Goal: Connect with others: Participate in discussion

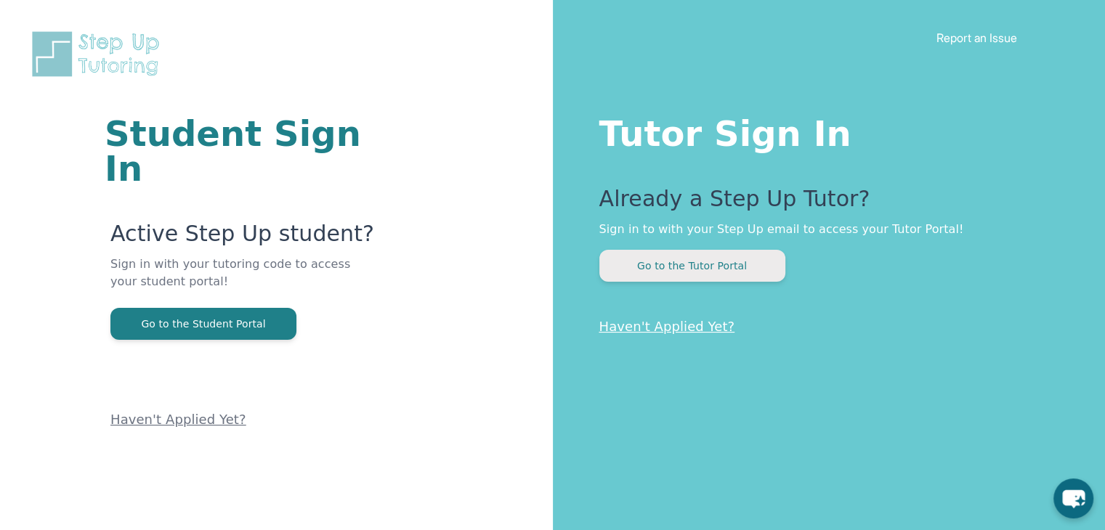
click at [734, 253] on button "Go to the Tutor Portal" at bounding box center [692, 266] width 186 height 32
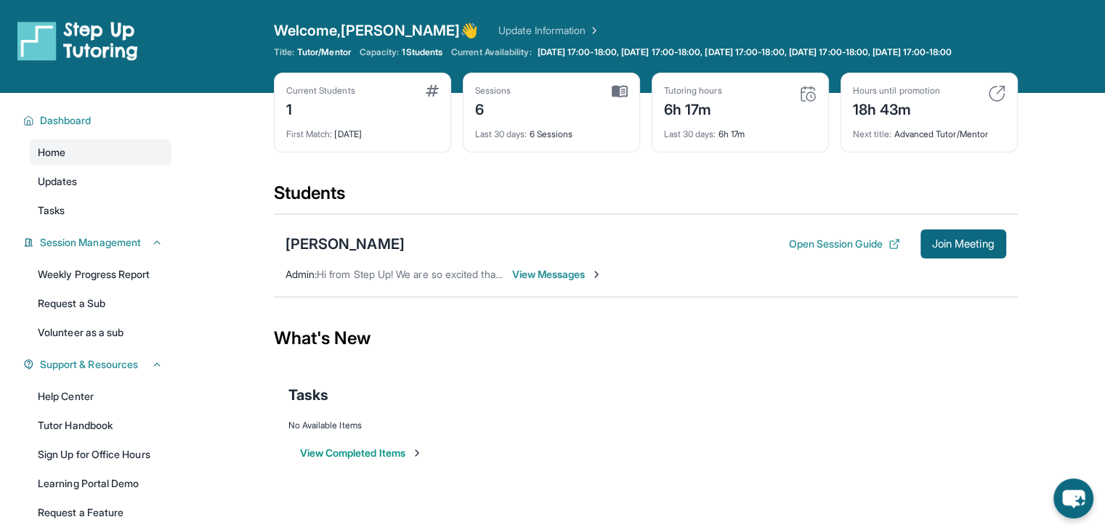
click at [574, 282] on span "View Messages" at bounding box center [557, 274] width 91 height 15
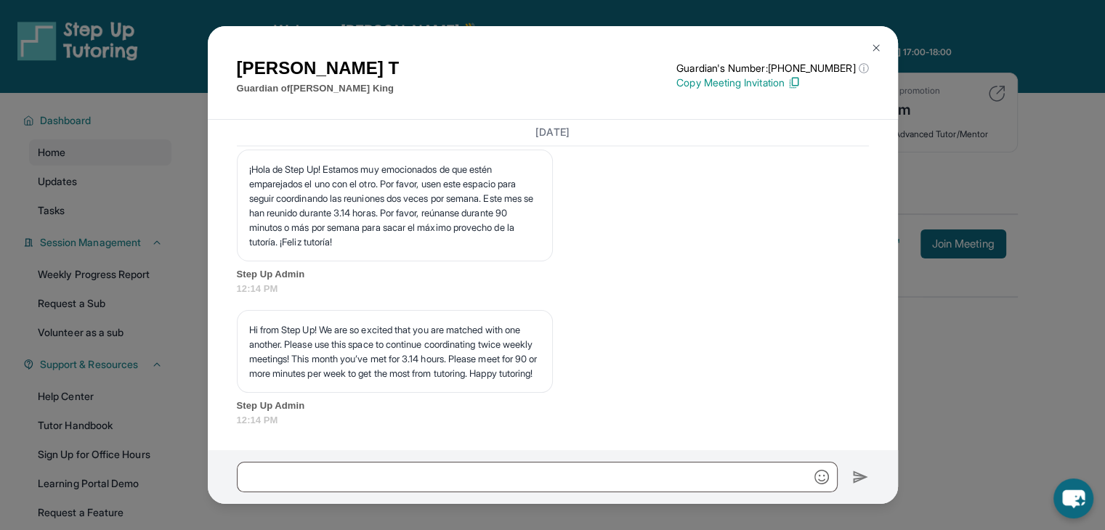
scroll to position [2783, 0]
click at [983, 402] on div "[PERSON_NAME] T Guardian of [PERSON_NAME] Guardian's Number: [PHONE_NUMBER] ⓘ T…" at bounding box center [552, 265] width 1105 height 530
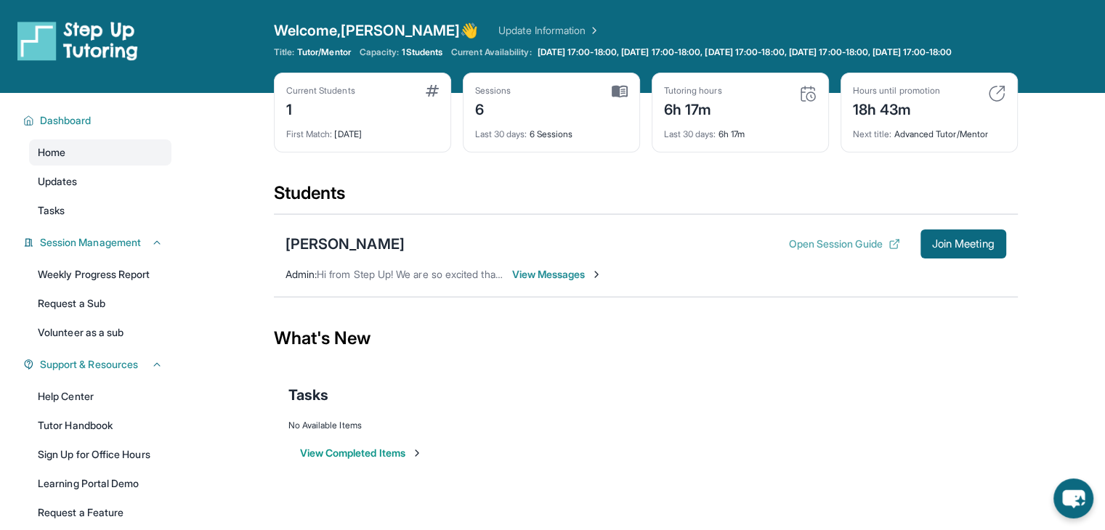
click at [814, 251] on button "Open Session Guide" at bounding box center [843, 244] width 111 height 15
click at [427, 54] on span "1 Students" at bounding box center [422, 52] width 41 height 12
click at [412, 52] on span "1 Students" at bounding box center [422, 52] width 41 height 12
click at [534, 200] on div "Students" at bounding box center [646, 198] width 744 height 32
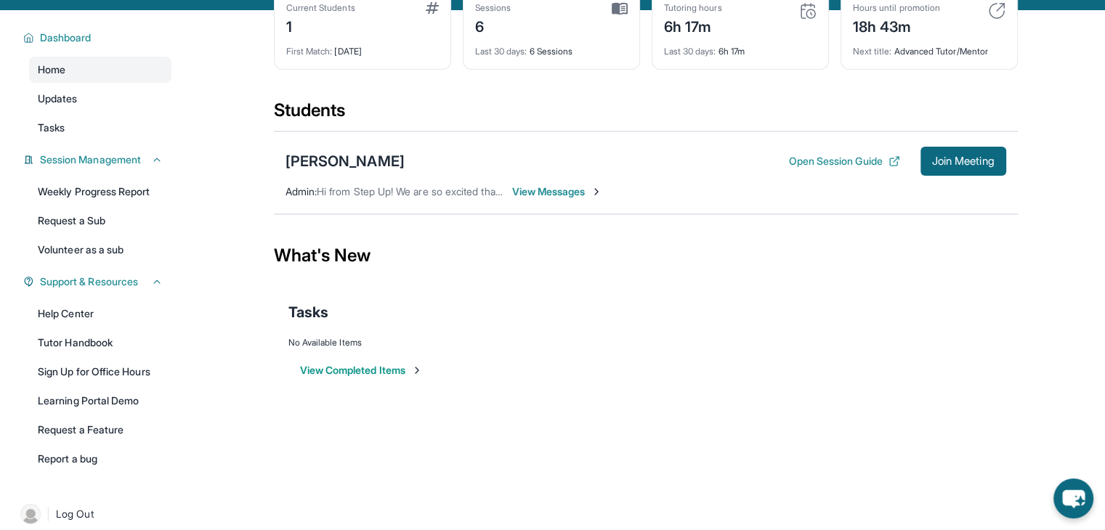
scroll to position [76, 0]
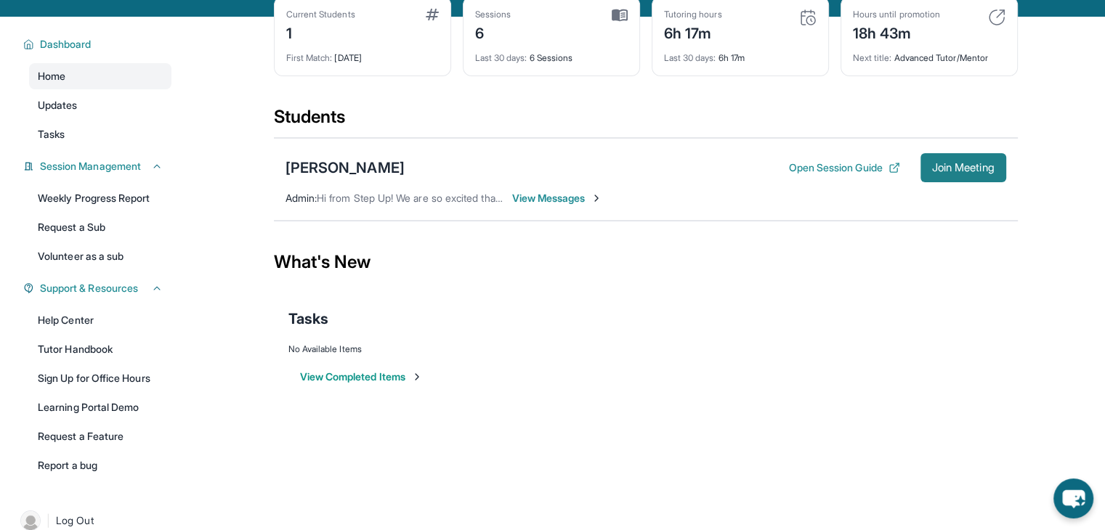
click at [972, 172] on span "Join Meeting" at bounding box center [963, 167] width 62 height 9
